Goal: Communication & Community: Answer question/provide support

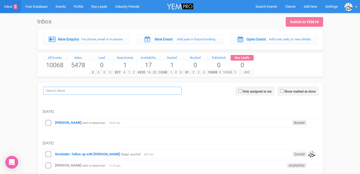
click at [61, 92] on input "search" at bounding box center [112, 91] width 138 height 8
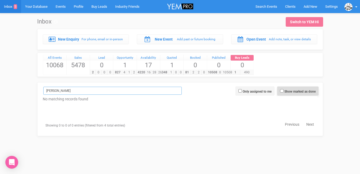
type input "sarah"
click at [280, 91] on input "Show marked as done" at bounding box center [281, 90] width 3 height 3
checkbox input "true"
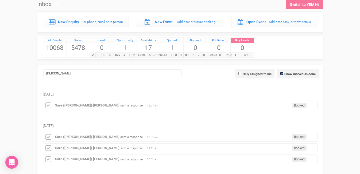
scroll to position [18, 0]
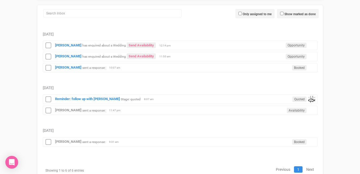
scroll to position [78, 0]
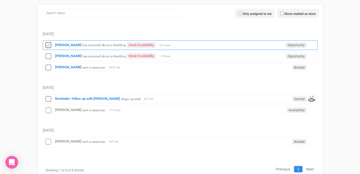
click at [48, 45] on icon at bounding box center [48, 45] width 8 height 7
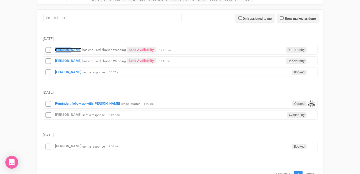
scroll to position [71, 0]
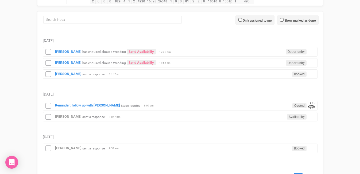
click at [94, 88] on td "Friday, August 22" at bounding box center [180, 89] width 275 height 20
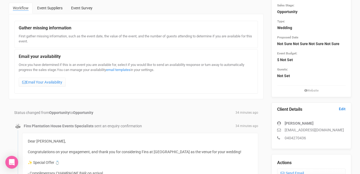
scroll to position [45, 0]
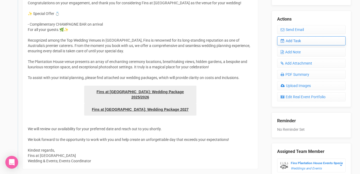
scroll to position [190, 0]
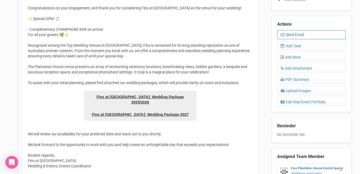
click at [300, 30] on link "Send Email" at bounding box center [311, 34] width 68 height 9
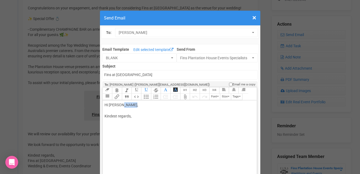
drag, startPoint x: 131, startPoint y: 105, endPoint x: 121, endPoint y: 106, distance: 10.4
click at [121, 106] on div "Hi Jennie Hewitt, Kindest regards," at bounding box center [179, 116] width 149 height 28
type trix-editor "<div>Hi Jennie,<br><br>Kindest regards,<br><br><br></div>"
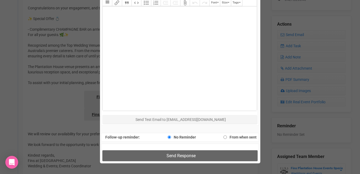
scroll to position [249, 0]
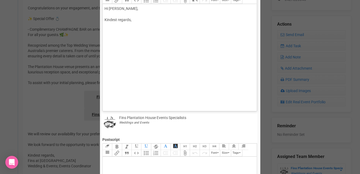
scroll to position [0, 0]
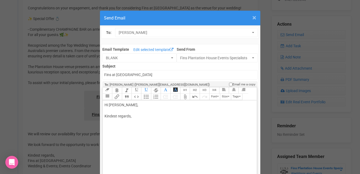
click at [253, 19] on span "×" at bounding box center [254, 17] width 4 height 9
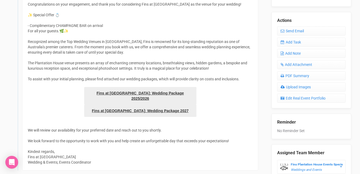
scroll to position [191, 0]
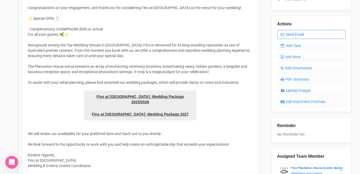
click at [300, 30] on link "Send Email" at bounding box center [311, 34] width 68 height 9
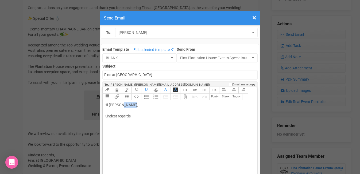
drag, startPoint x: 132, startPoint y: 106, endPoint x: 121, endPoint y: 106, distance: 10.4
click at [121, 106] on div "Hi Jennie Hewitt, Kindest regards," at bounding box center [179, 116] width 149 height 28
type trix-editor "<div>Hi Jennie,<br>I just called you and left a message.&nbsp;<br>Kindest regar…"
click at [253, 16] on span "×" at bounding box center [254, 17] width 4 height 9
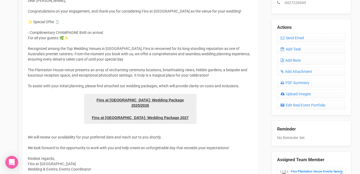
scroll to position [154, 0]
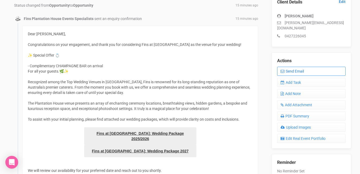
click at [305, 67] on link "Send Email" at bounding box center [311, 71] width 68 height 9
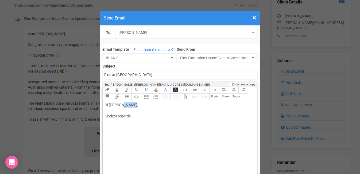
drag, startPoint x: 132, startPoint y: 106, endPoint x: 122, endPoint y: 106, distance: 10.4
click at [122, 106] on div "Hi Jennie Hewitt, Kindest regards," at bounding box center [179, 116] width 149 height 28
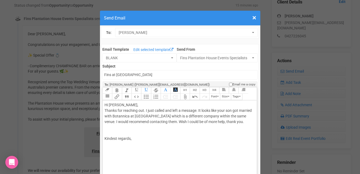
click at [107, 144] on div "Hi Jennie, Thanks for reaching out. I just called and left a message. It looks …" at bounding box center [179, 127] width 149 height 51
type trix-editor "<div>Hi Jennie,<br>Thanks for reaching out. I just called and left a message. I…"
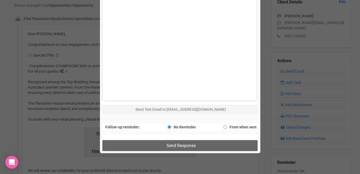
scroll to position [258, 0]
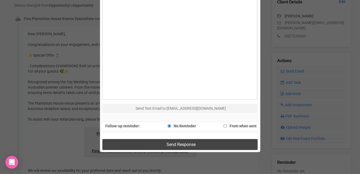
click at [183, 143] on span "Send Response" at bounding box center [181, 144] width 29 height 5
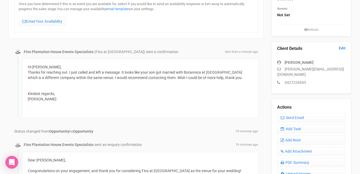
scroll to position [93, 0]
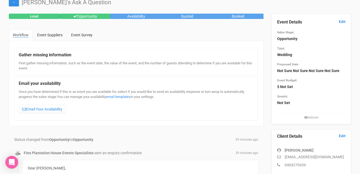
scroll to position [13, 0]
